Goal: Task Accomplishment & Management: Complete application form

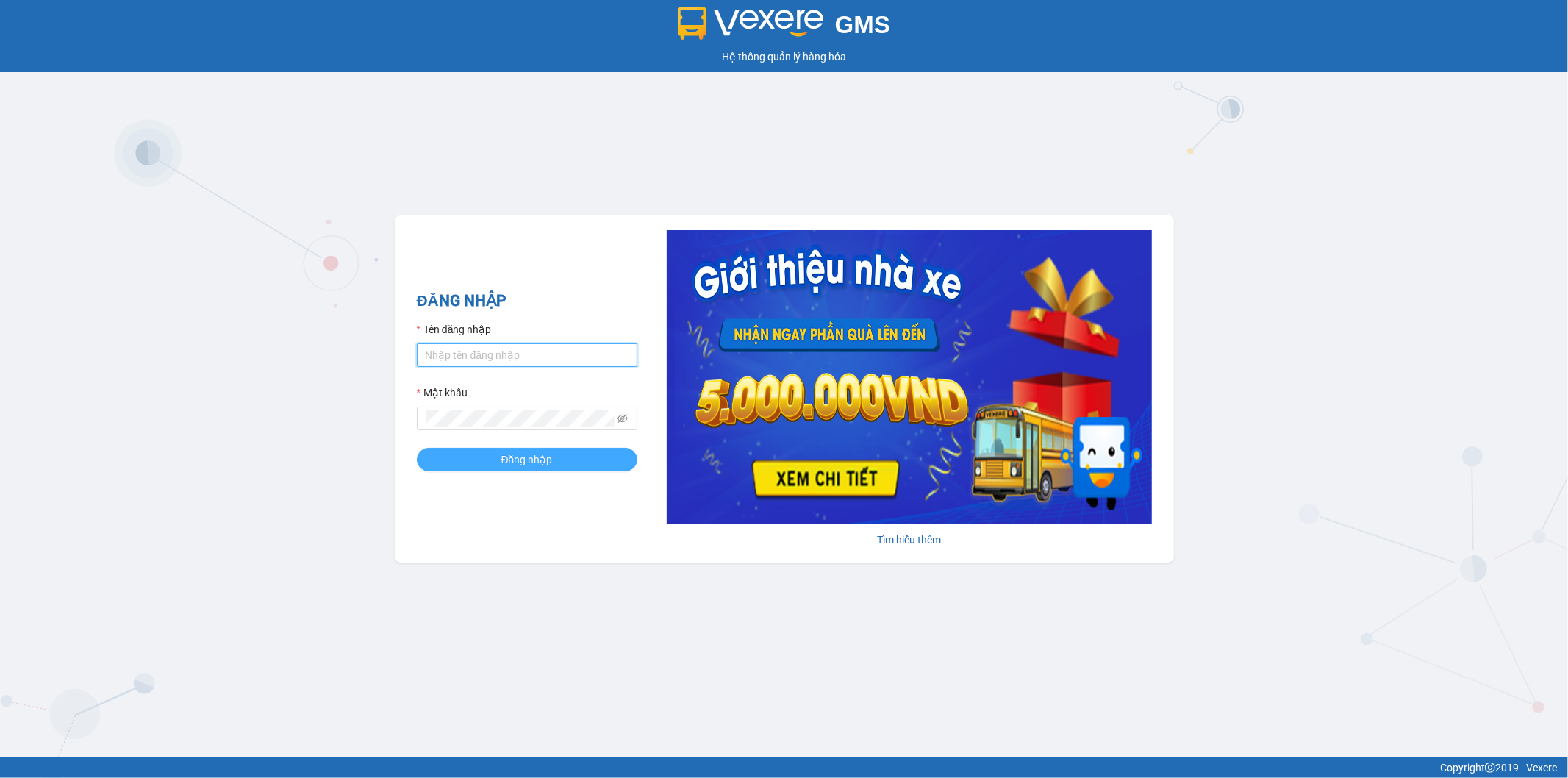
type input "thanhhoai.huynhgia"
click at [480, 458] on button "Đăng nhập" at bounding box center [527, 460] width 220 height 24
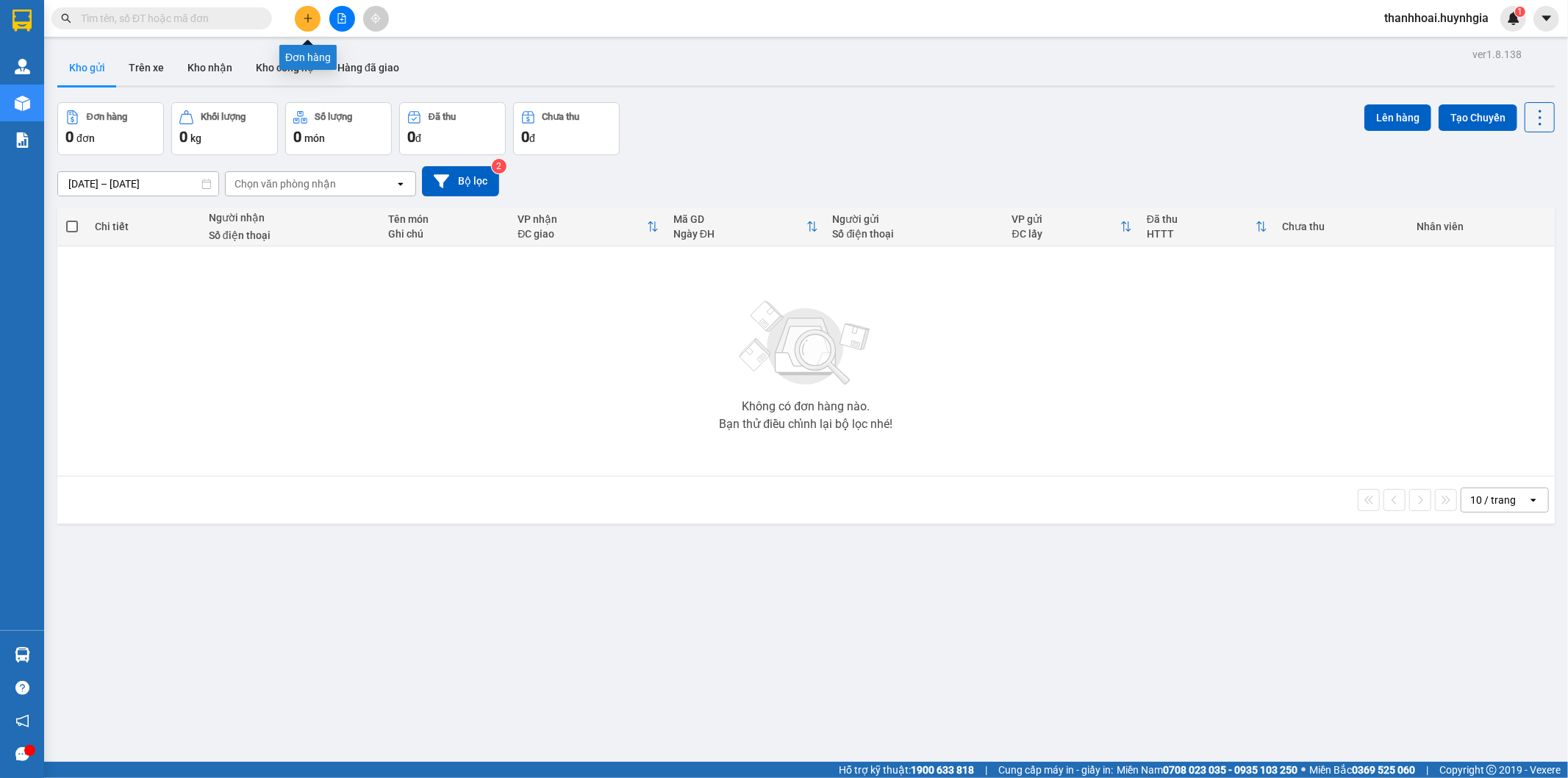
click at [310, 14] on icon "plus" at bounding box center [308, 19] width 10 height 10
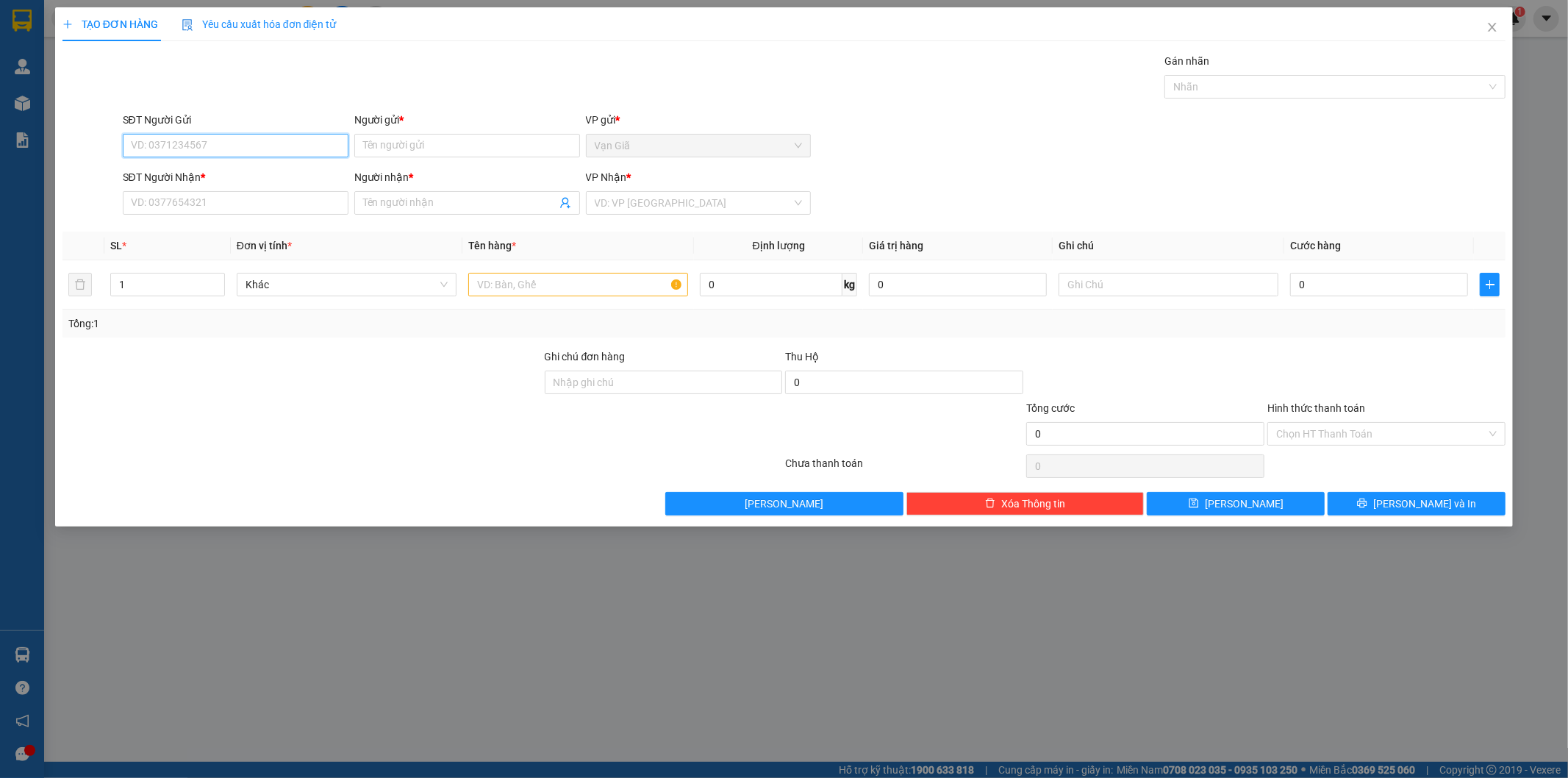
click at [265, 147] on input "SĐT Người Gửi" at bounding box center [236, 146] width 226 height 24
paste input "0986797180"
type input "0986797180"
click at [382, 150] on input "Người gửi *" at bounding box center [467, 146] width 226 height 24
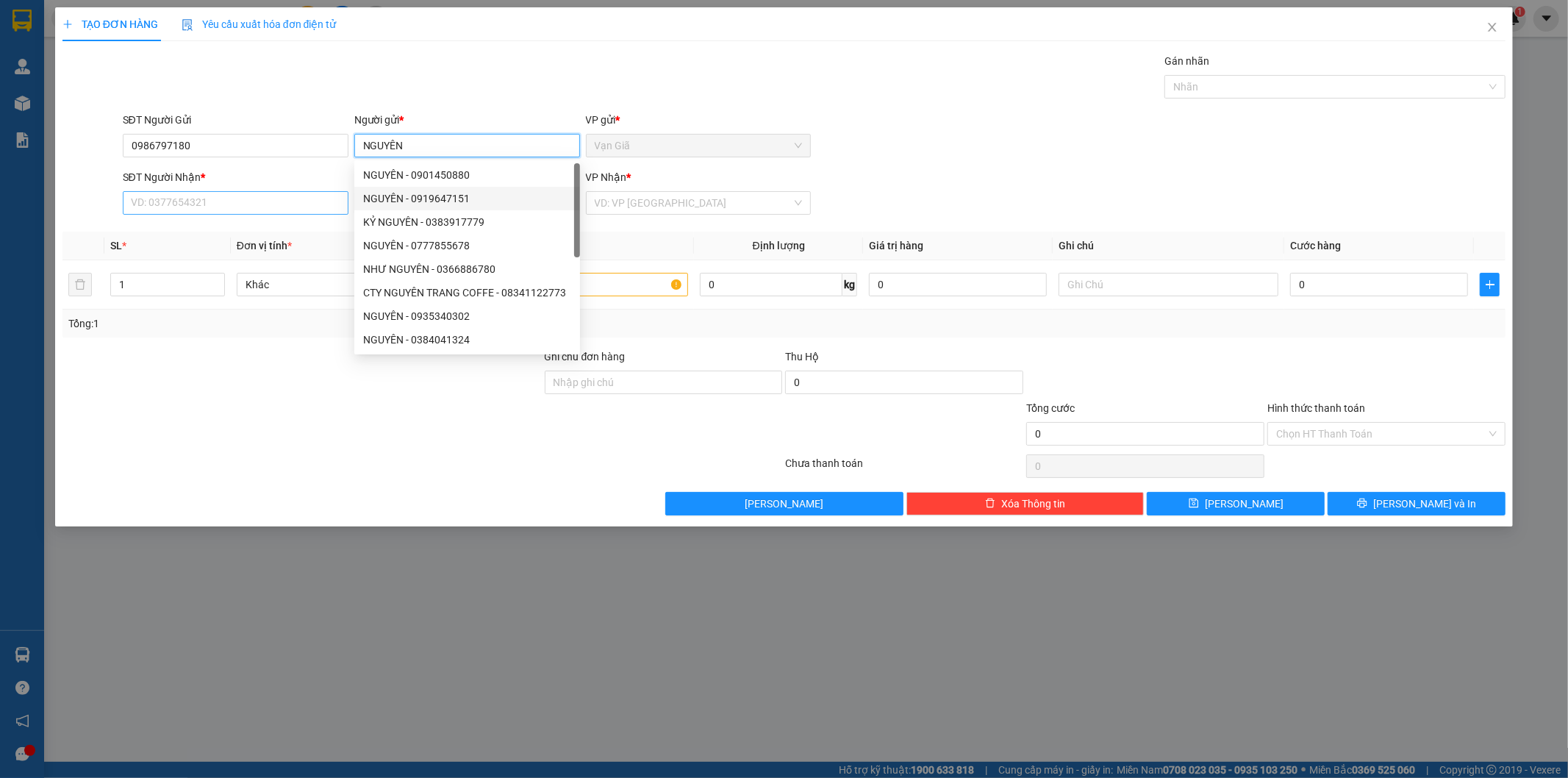
type input "NGUYÊN"
click at [290, 213] on input "SĐT Người Nhận *" at bounding box center [236, 203] width 226 height 24
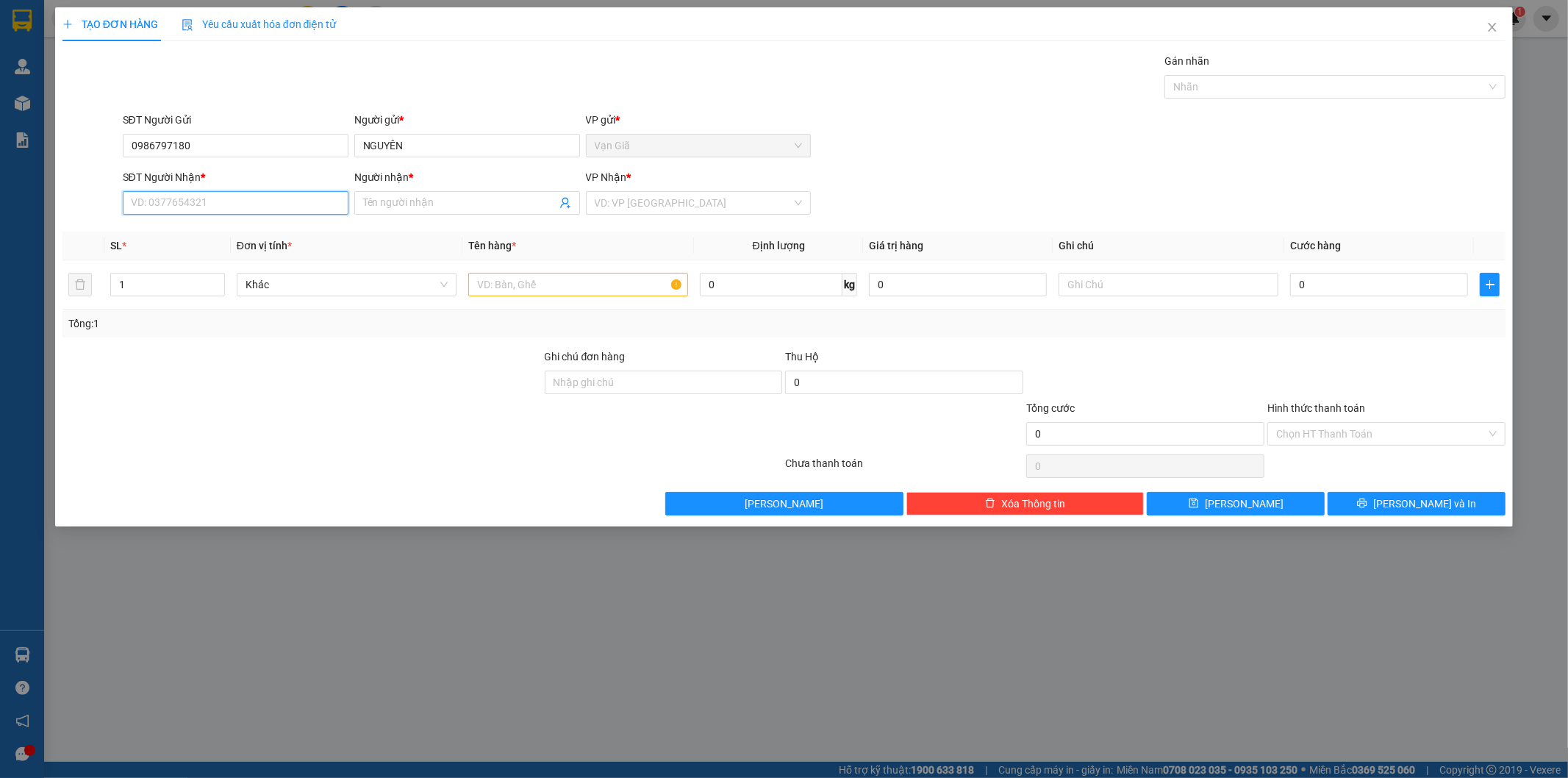
click at [268, 203] on input "SĐT Người Nhận *" at bounding box center [236, 203] width 226 height 24
paste input "0986797180"
type input "0986797180"
click at [413, 199] on input "Người nhận *" at bounding box center [460, 203] width 193 height 16
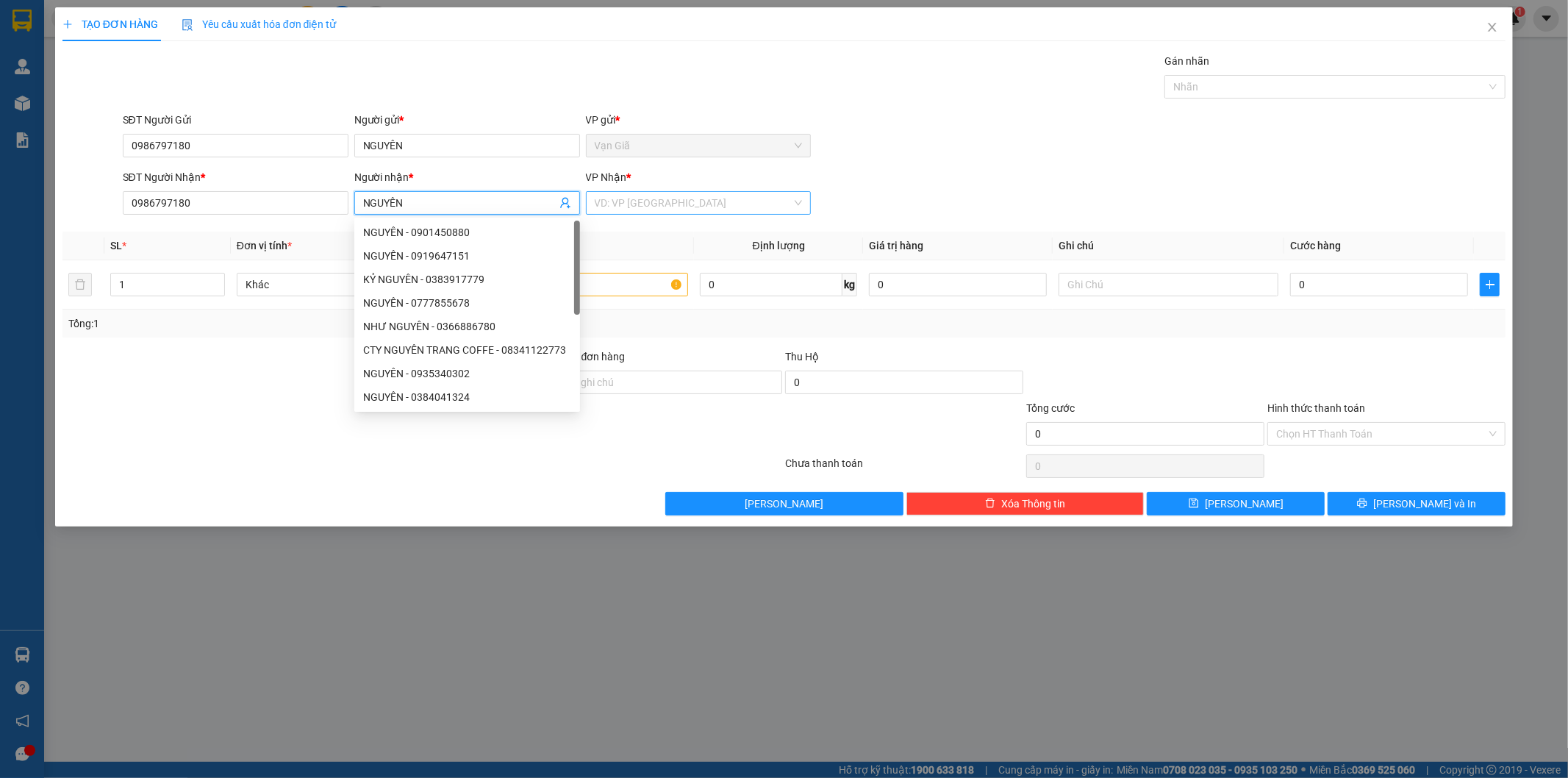
type input "NGUYÊN"
click at [640, 201] on input "search" at bounding box center [693, 203] width 198 height 22
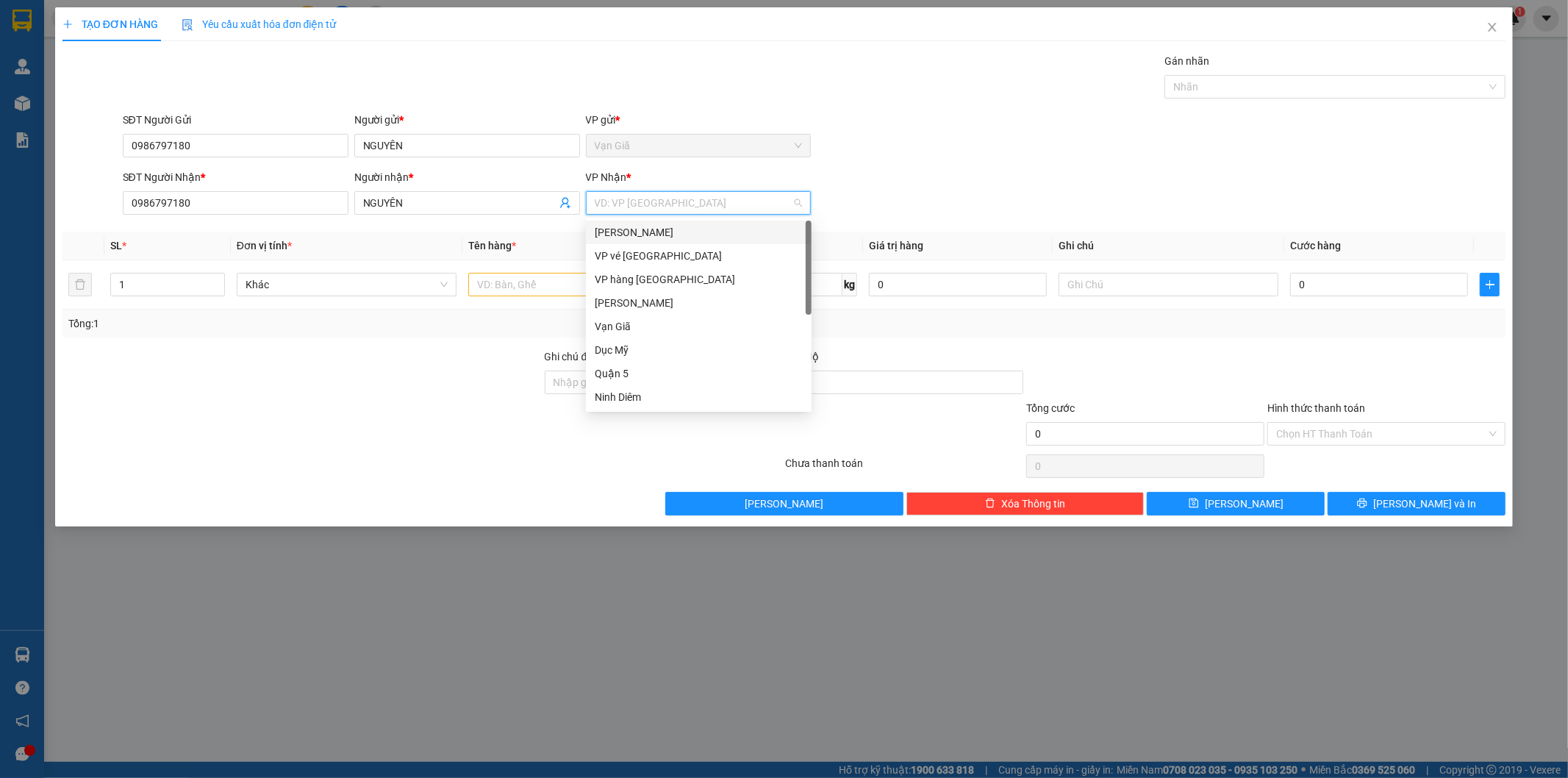
click at [643, 227] on div "[PERSON_NAME]" at bounding box center [698, 232] width 208 height 16
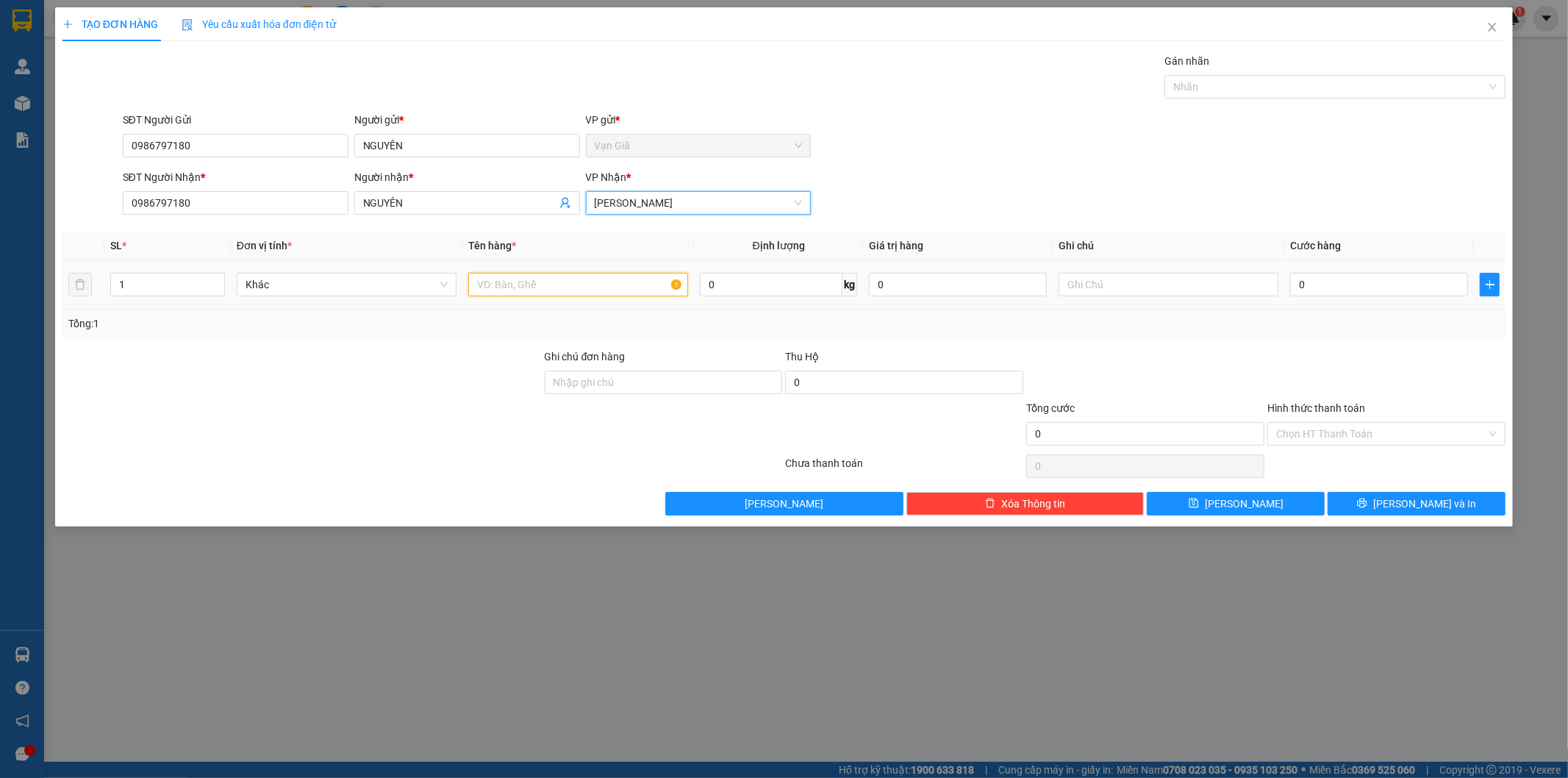
click at [539, 277] on input "text" at bounding box center [578, 285] width 220 height 24
type input "XE MÁY"
click at [1362, 284] on input "0" at bounding box center [1380, 285] width 178 height 24
type input "3"
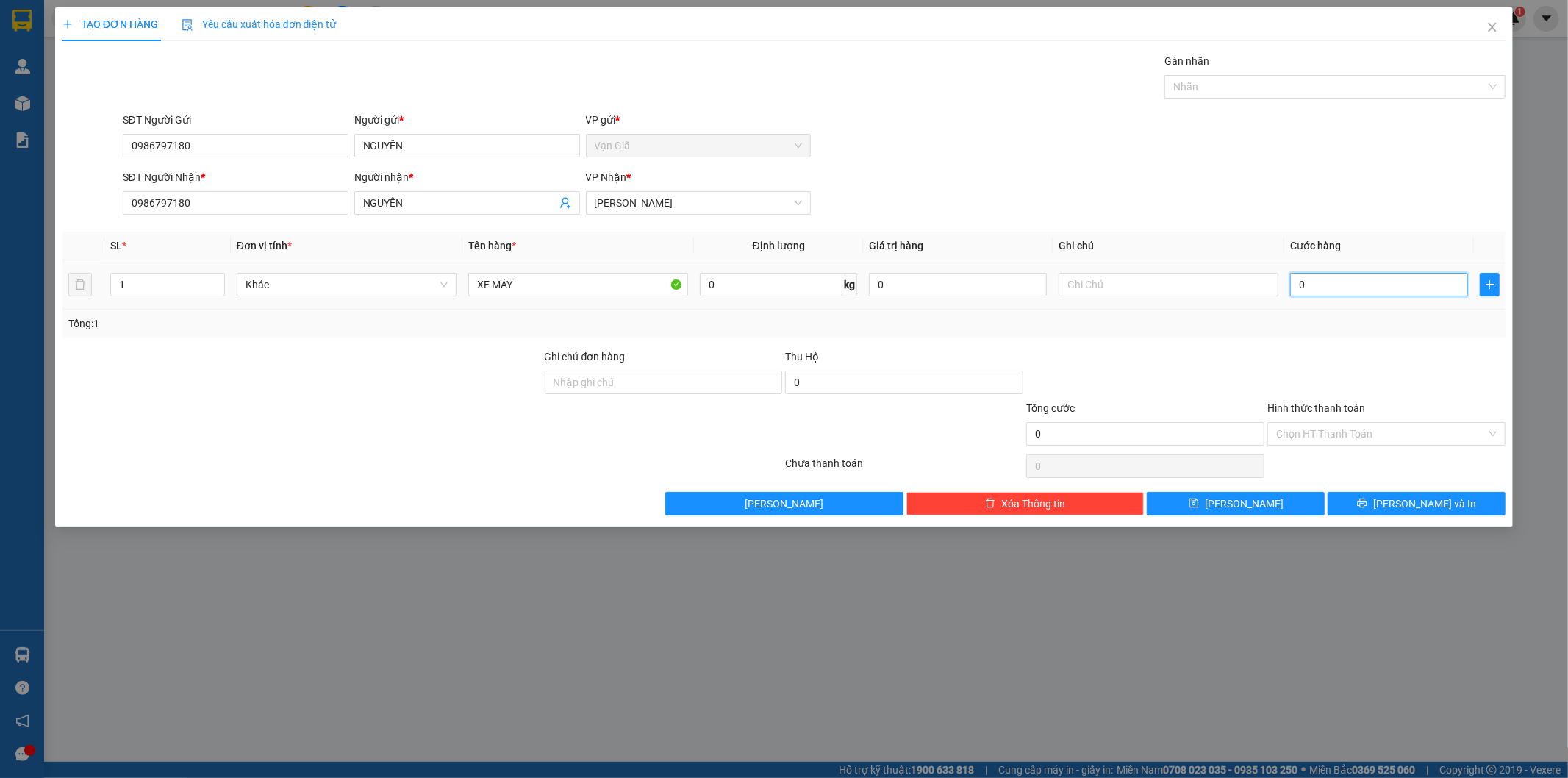
type input "3"
type input "35"
type input "350"
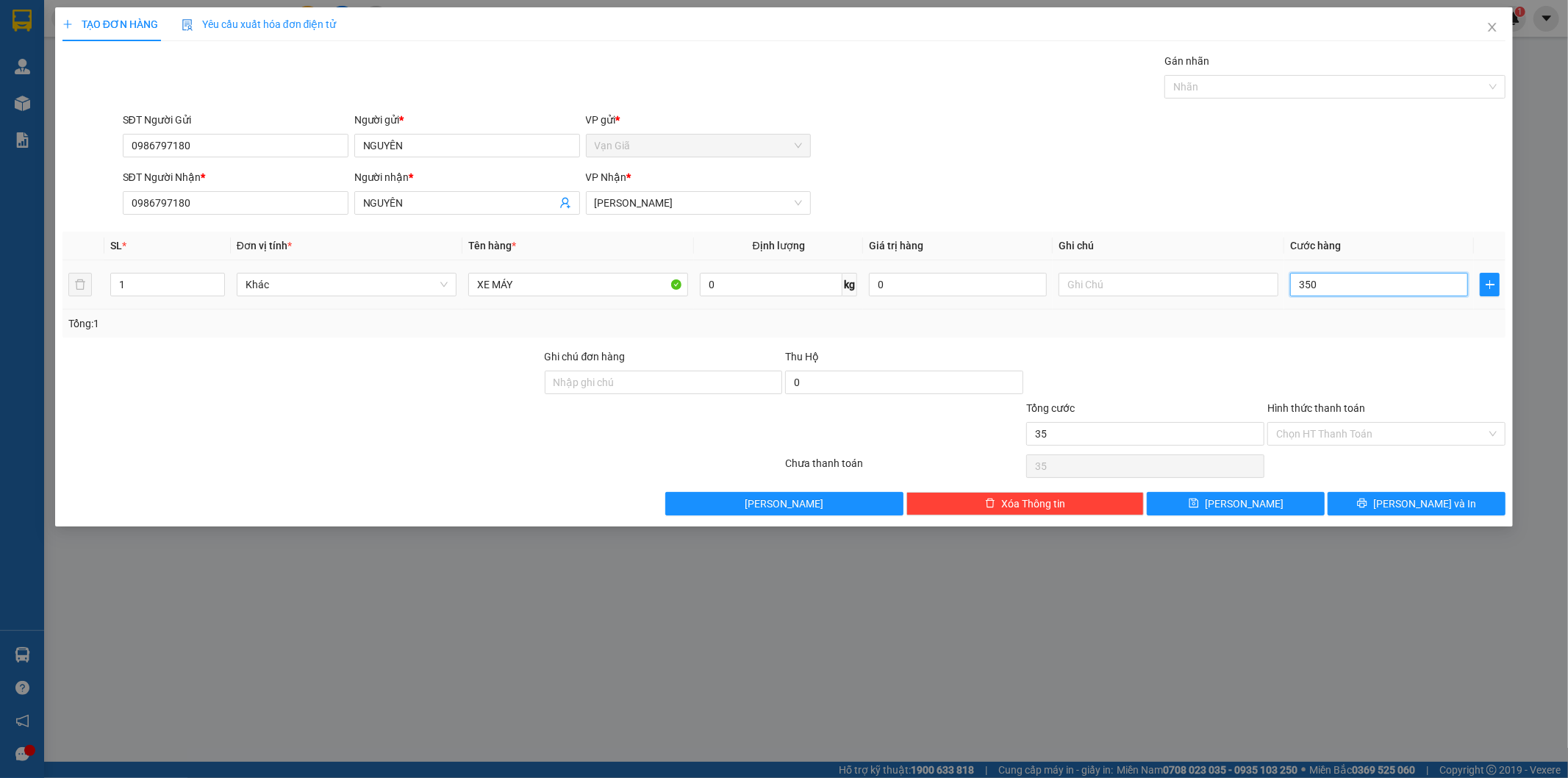
type input "350"
type input "350.000"
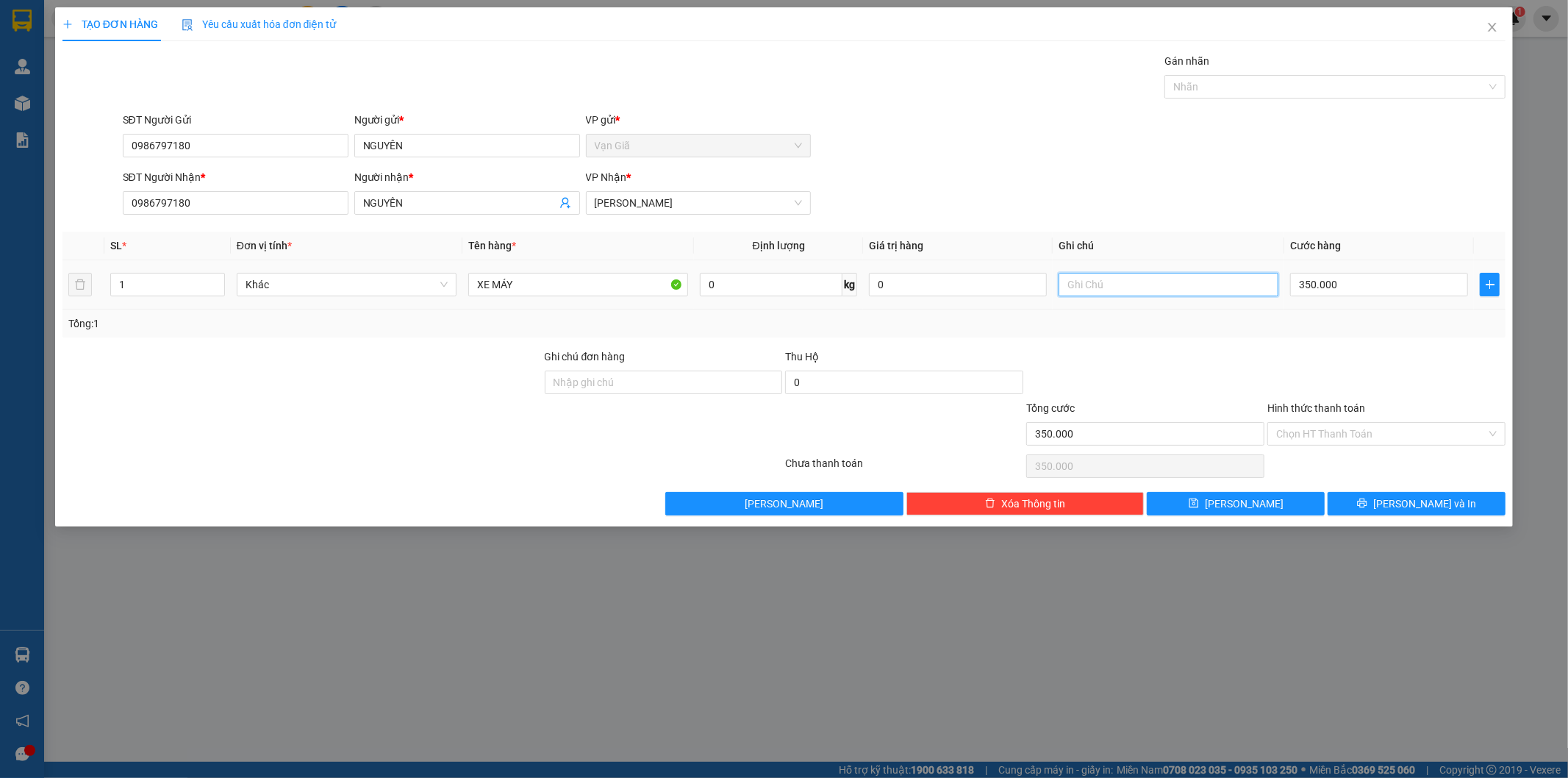
click at [1069, 283] on input "text" at bounding box center [1169, 285] width 220 height 24
type input "[PERSON_NAME]'"
click at [1329, 429] on input "Hình thức thanh toán" at bounding box center [1381, 434] width 210 height 22
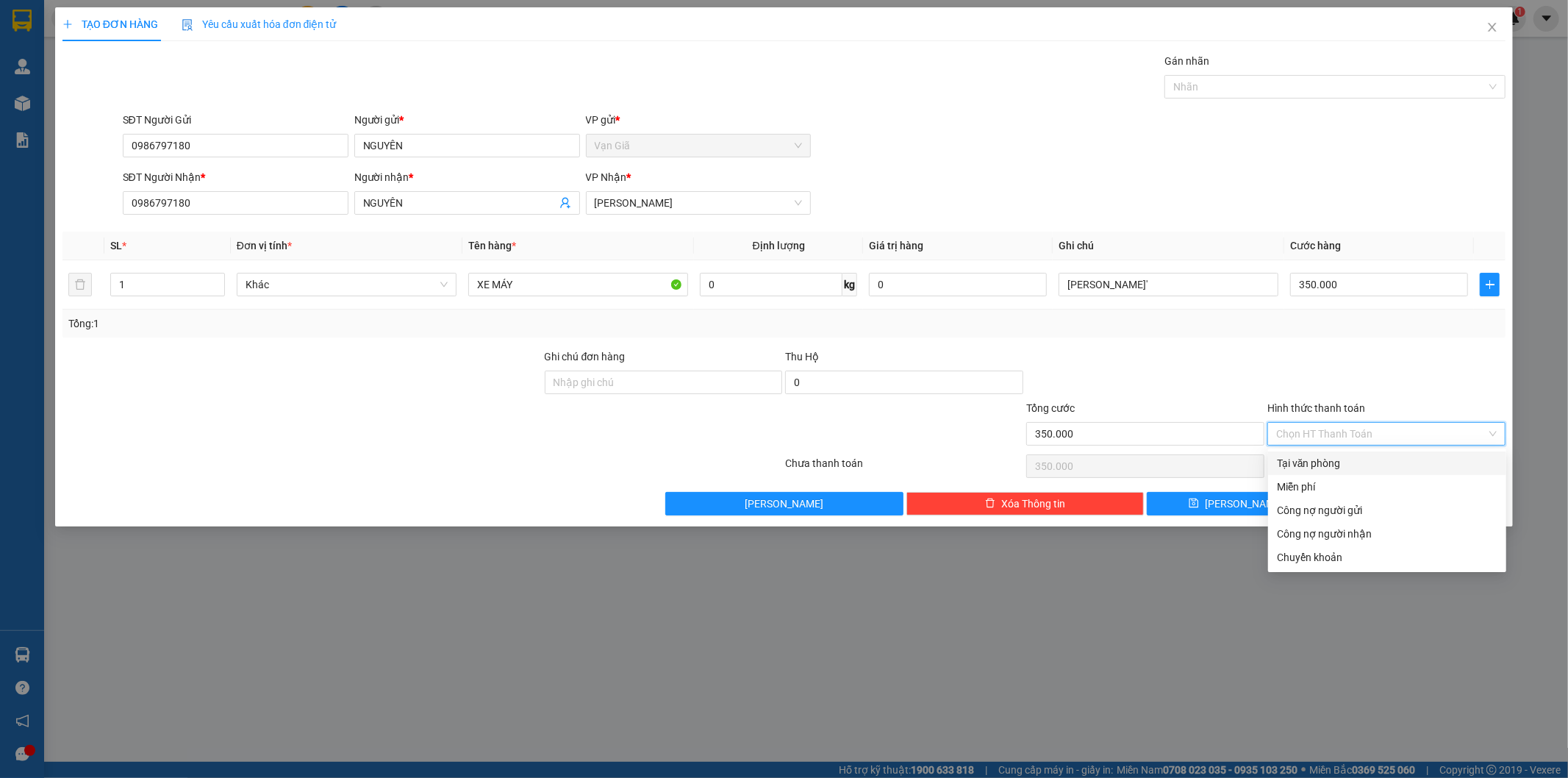
click at [1331, 456] on div "Tại văn phòng" at bounding box center [1387, 463] width 220 height 16
type input "0"
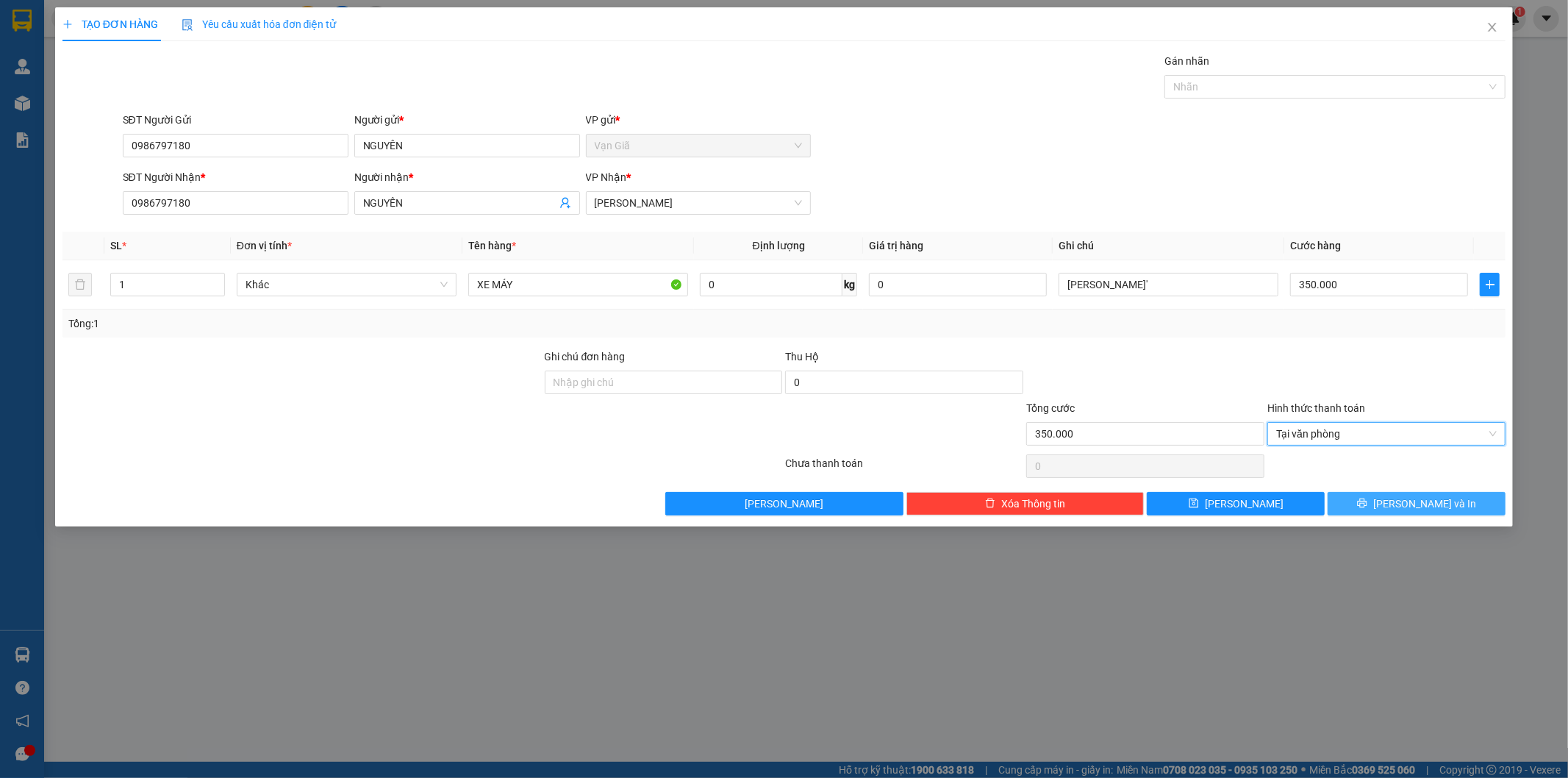
click at [1421, 493] on button "[PERSON_NAME] và In" at bounding box center [1417, 504] width 178 height 24
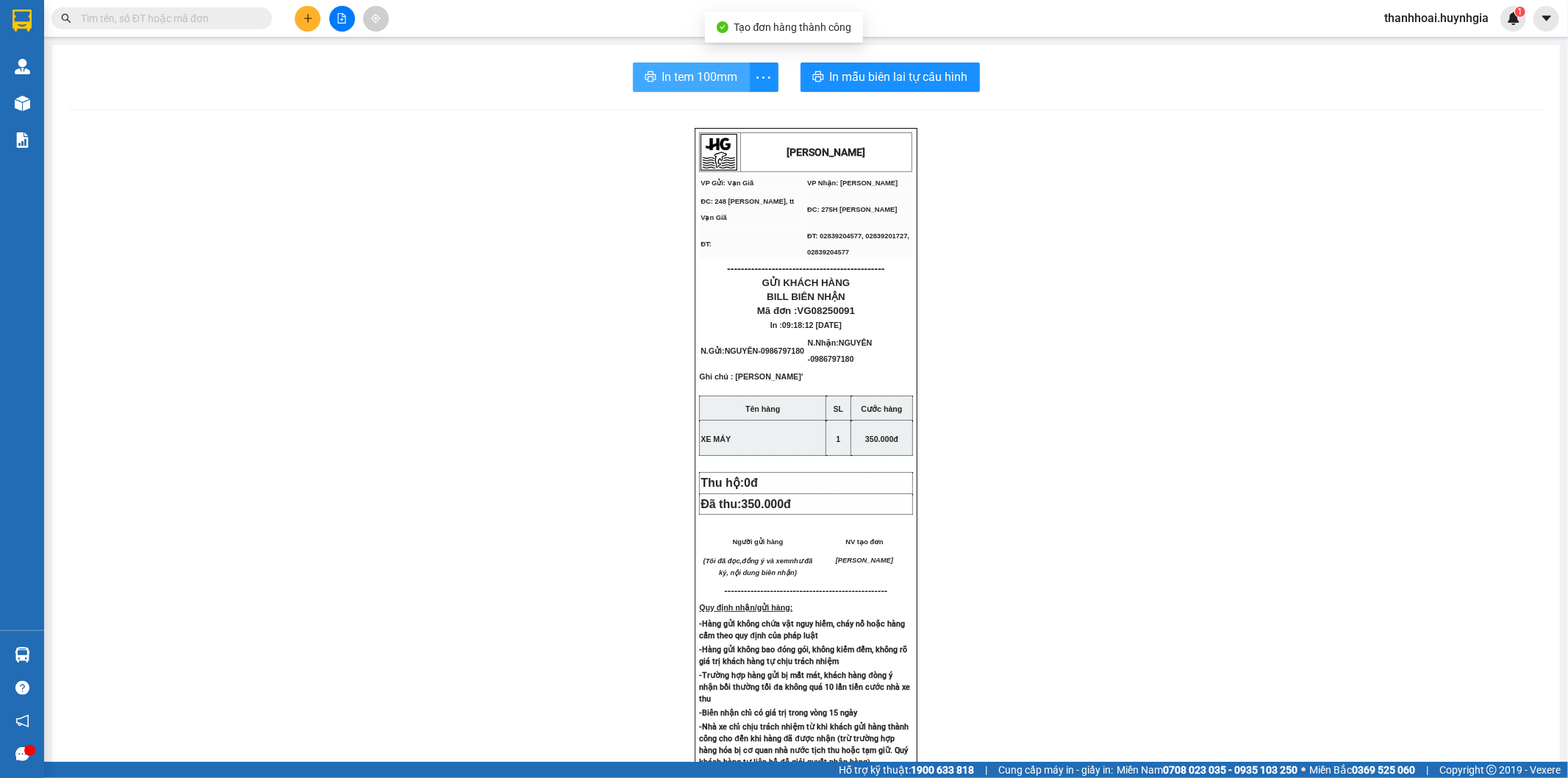
click at [721, 78] on span "In tem 100mm" at bounding box center [700, 77] width 75 height 19
click at [701, 81] on span "In tem 100mm" at bounding box center [700, 77] width 75 height 19
